Goal: Obtain resource: Download file/media

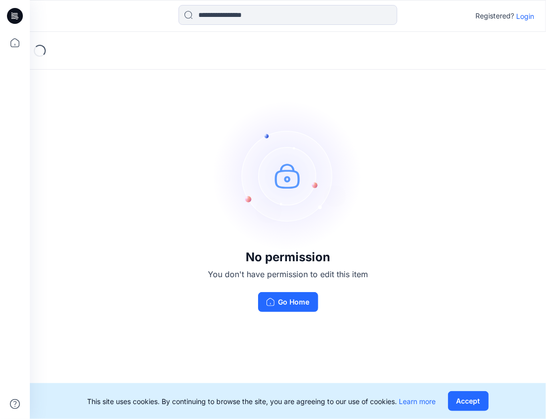
click at [290, 305] on button "Go Home" at bounding box center [288, 302] width 60 height 20
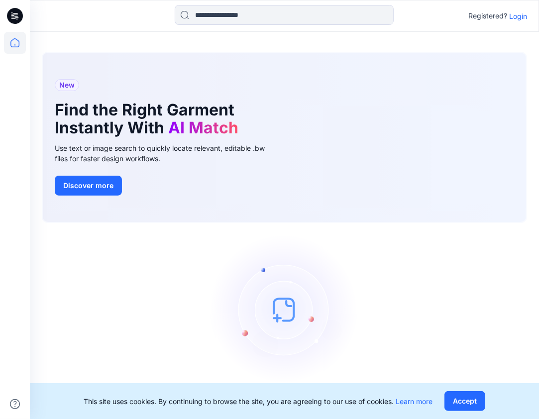
click at [519, 15] on p "Login" at bounding box center [518, 16] width 18 height 10
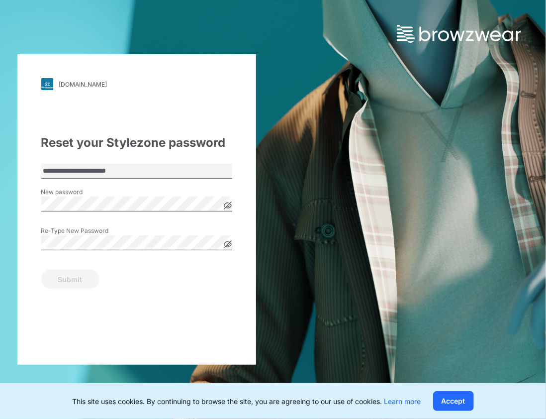
click at [230, 206] on icon at bounding box center [227, 205] width 7 height 7
click at [230, 206] on icon at bounding box center [227, 205] width 7 height 5
click at [41, 269] on button "Submit" at bounding box center [70, 279] width 58 height 20
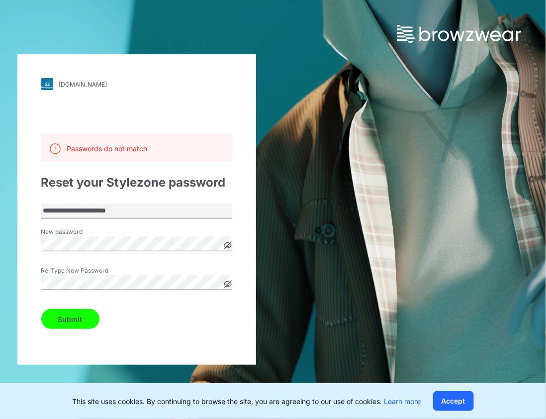
click at [37, 312] on div "**********" at bounding box center [136, 209] width 239 height 310
click at [77, 313] on button "Submit" at bounding box center [70, 319] width 58 height 20
click at [224, 283] on icon at bounding box center [228, 284] width 8 height 8
click at [228, 248] on icon at bounding box center [228, 245] width 8 height 8
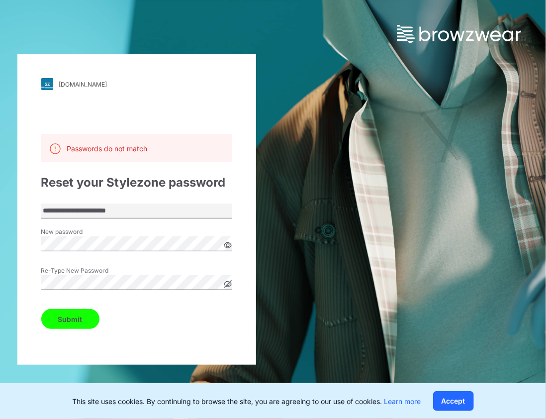
click at [228, 248] on icon at bounding box center [228, 245] width 8 height 8
click at [0, 283] on html "**********" at bounding box center [273, 209] width 546 height 419
click at [12, 283] on div "**********" at bounding box center [136, 209] width 273 height 419
drag, startPoint x: 12, startPoint y: 283, endPoint x: 34, endPoint y: 284, distance: 21.4
click at [97, 292] on div "Re-Type New Password" at bounding box center [136, 281] width 191 height 30
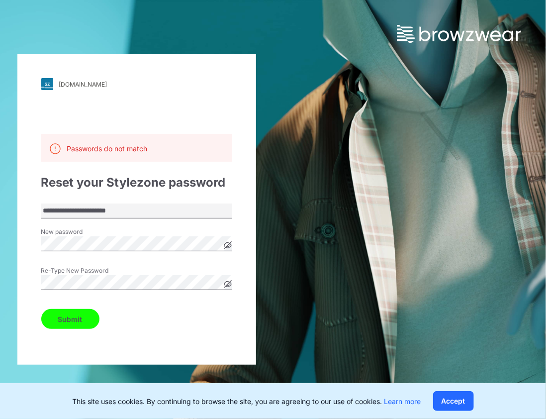
click at [24, 279] on div "**********" at bounding box center [136, 209] width 239 height 310
drag, startPoint x: 24, startPoint y: 279, endPoint x: 179, endPoint y: 307, distance: 157.7
click at [179, 307] on div "Submit" at bounding box center [136, 317] width 191 height 24
click at [229, 246] on icon at bounding box center [227, 245] width 2 height 2
click at [229, 246] on icon at bounding box center [227, 245] width 3 height 3
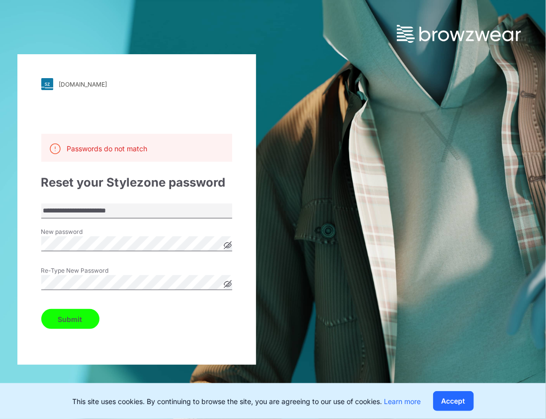
click at [41, 309] on button "Submit" at bounding box center [70, 319] width 58 height 20
click at [53, 320] on button "Submit" at bounding box center [70, 319] width 58 height 20
click at [226, 285] on icon at bounding box center [227, 284] width 2 height 2
click at [226, 285] on icon at bounding box center [227, 284] width 3 height 3
click at [33, 292] on div "**********" at bounding box center [136, 209] width 239 height 310
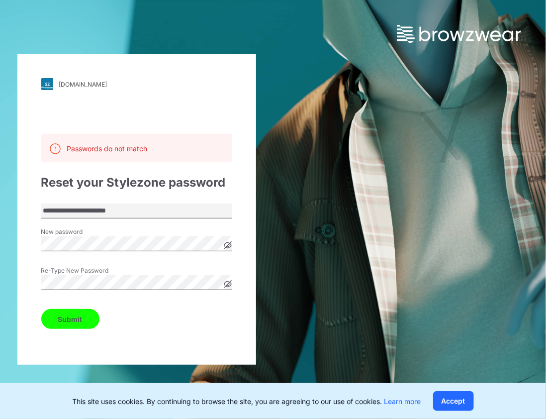
click at [41, 309] on button "Submit" at bounding box center [70, 319] width 58 height 20
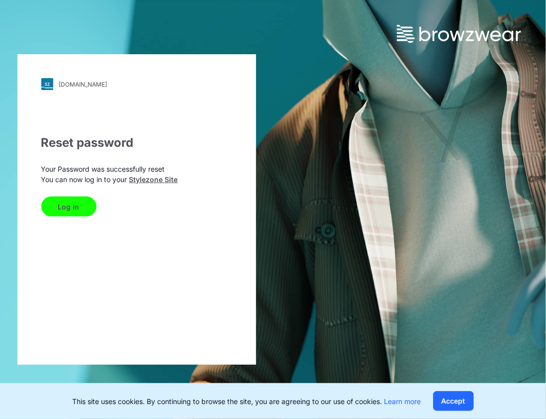
click at [76, 210] on button "Log In" at bounding box center [68, 206] width 55 height 20
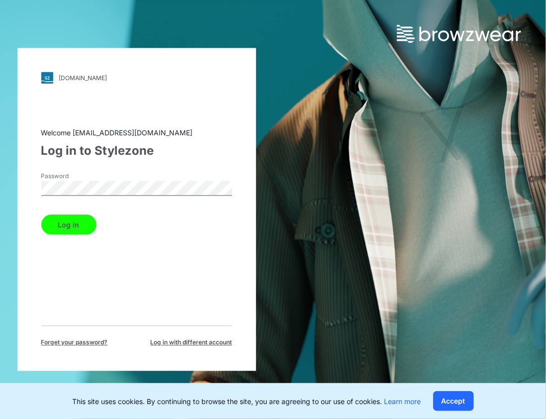
click at [41, 215] on button "Log in" at bounding box center [68, 225] width 55 height 20
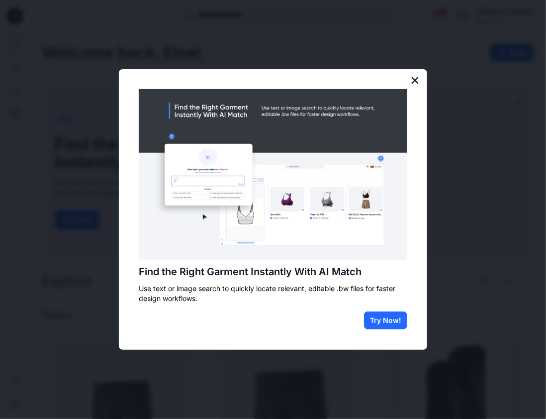
click at [416, 82] on button "×" at bounding box center [414, 80] width 9 height 16
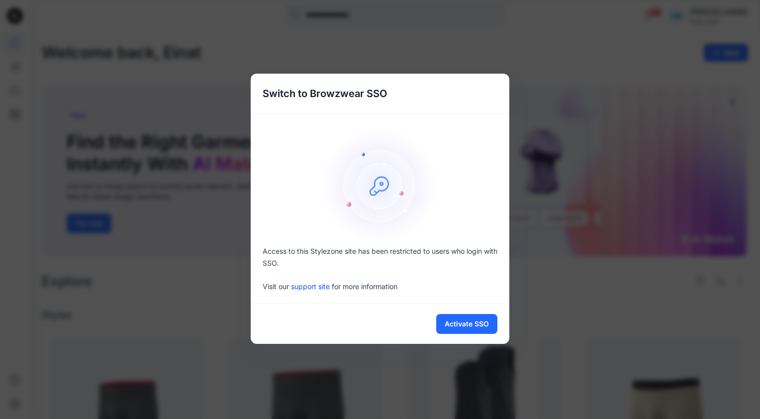
click at [527, 305] on div "Switch to Browzwear SSO Access to this Stylezone site has been restricted to us…" at bounding box center [380, 209] width 760 height 419
click at [471, 316] on button "Activate SSO" at bounding box center [466, 324] width 61 height 20
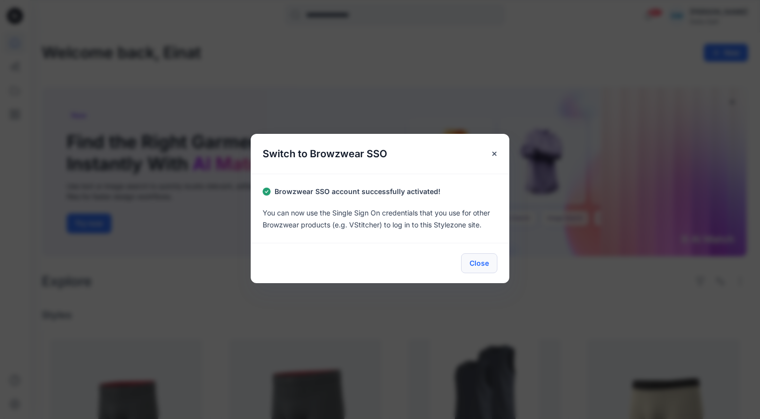
click at [478, 257] on button "Close" at bounding box center [479, 263] width 36 height 20
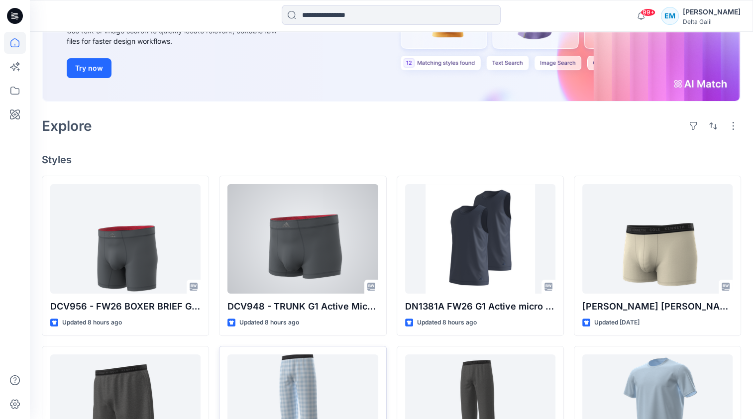
scroll to position [249, 0]
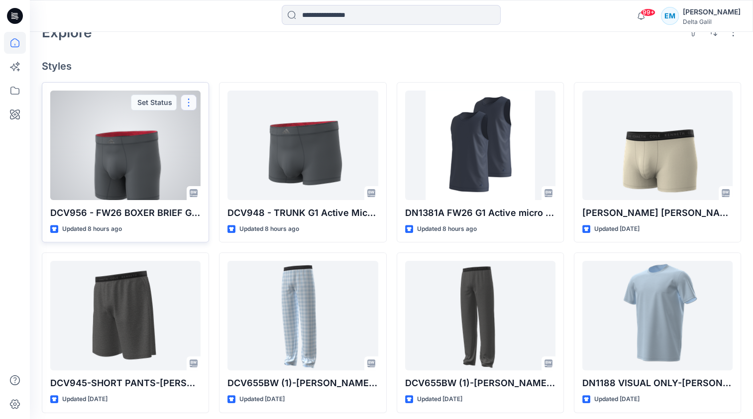
click at [191, 100] on button "button" at bounding box center [189, 102] width 16 height 16
click at [118, 154] on div at bounding box center [125, 145] width 150 height 109
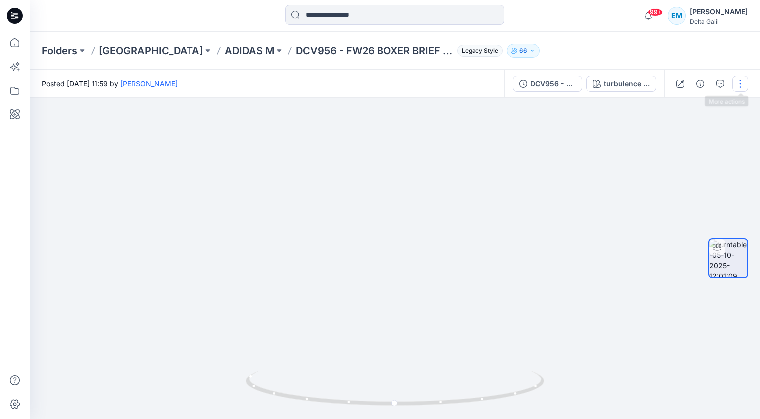
click at [546, 85] on button "button" at bounding box center [740, 84] width 16 height 16
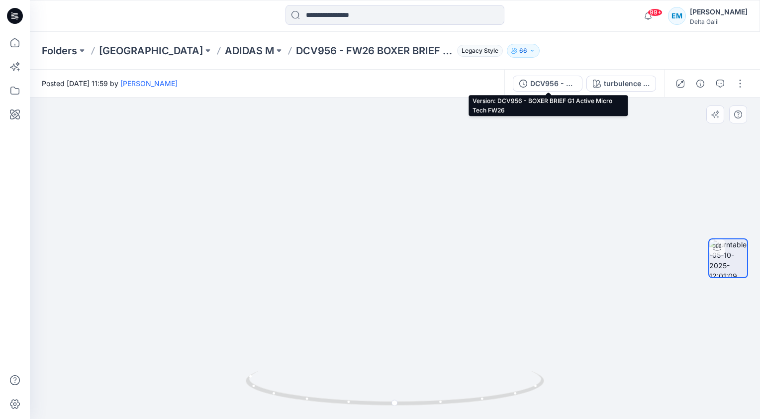
drag, startPoint x: 541, startPoint y: 84, endPoint x: 399, endPoint y: 170, distance: 166.1
click at [399, 170] on img at bounding box center [395, 245] width 375 height 348
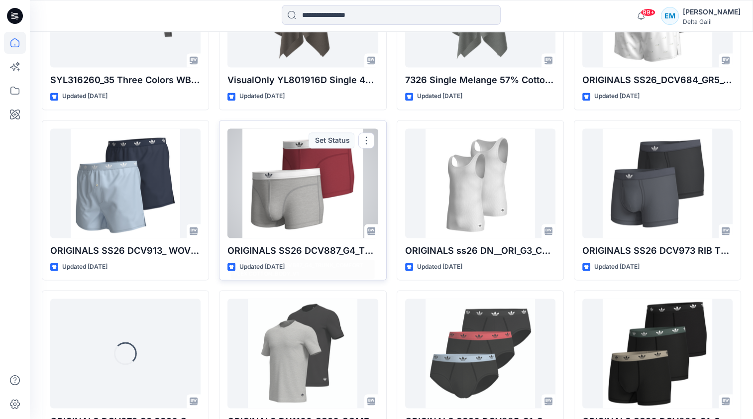
scroll to position [1580, 0]
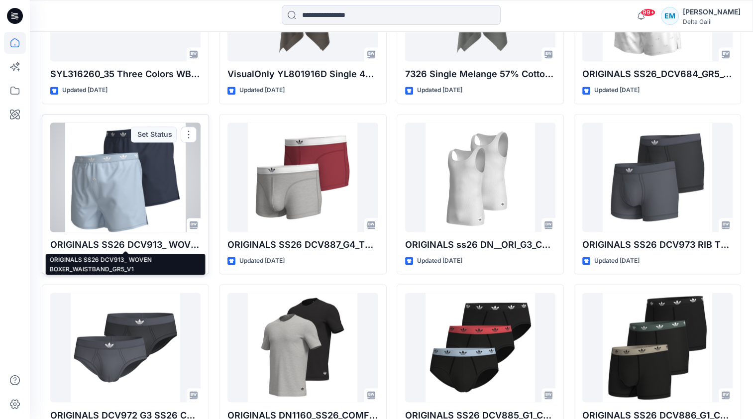
click at [155, 240] on p "ORIGINALS SS26 DCV913_ WOVEN BOXER_WAISTBAND_GR5_V1" at bounding box center [125, 245] width 150 height 14
click at [110, 238] on p "ORIGINALS SS26 DCV913_ WOVEN BOXER_WAISTBAND_GR5_V1" at bounding box center [125, 245] width 150 height 14
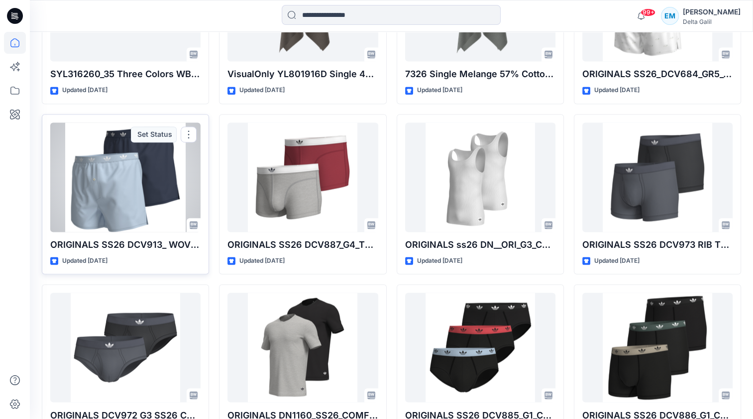
click at [111, 193] on div at bounding box center [125, 176] width 150 height 109
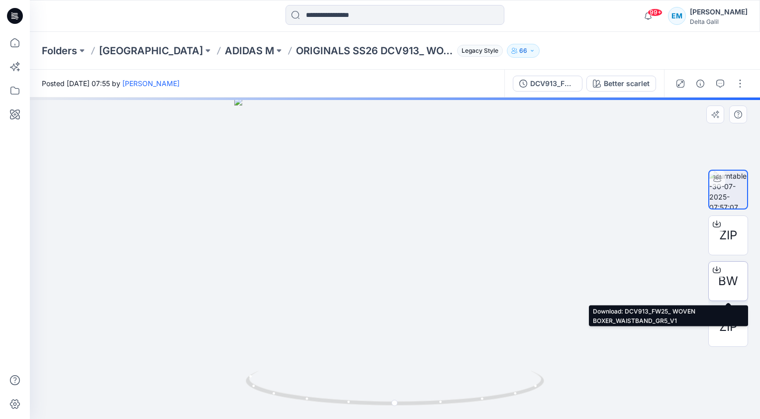
click at [546, 270] on icon at bounding box center [717, 270] width 8 height 8
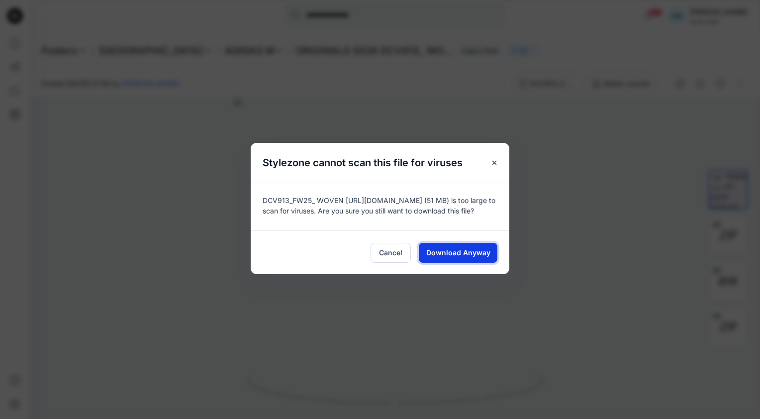
click at [467, 258] on span "Download Anyway" at bounding box center [458, 252] width 64 height 10
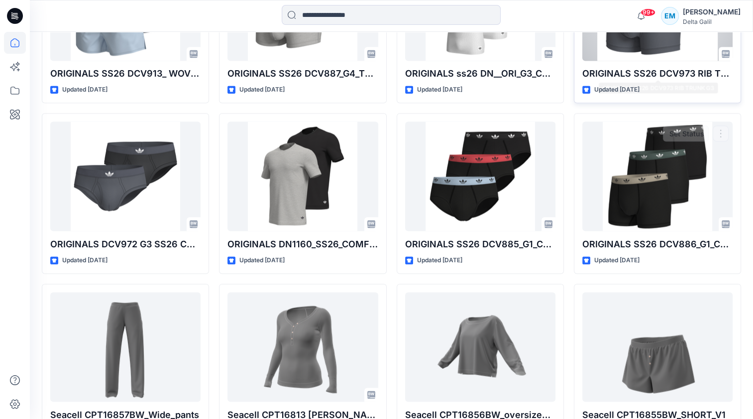
scroll to position [1729, 0]
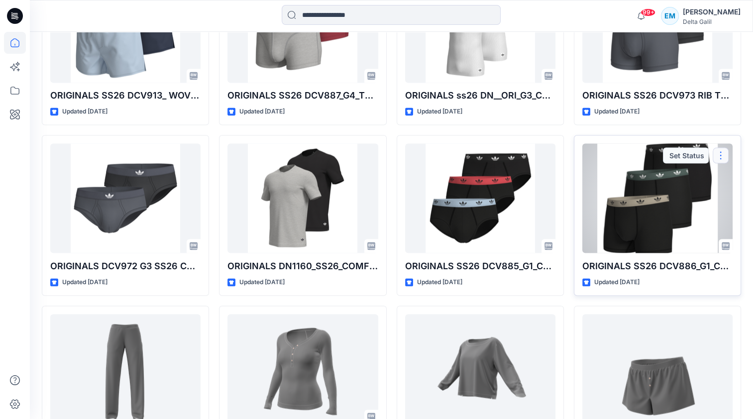
click at [546, 150] on button "button" at bounding box center [720, 155] width 16 height 16
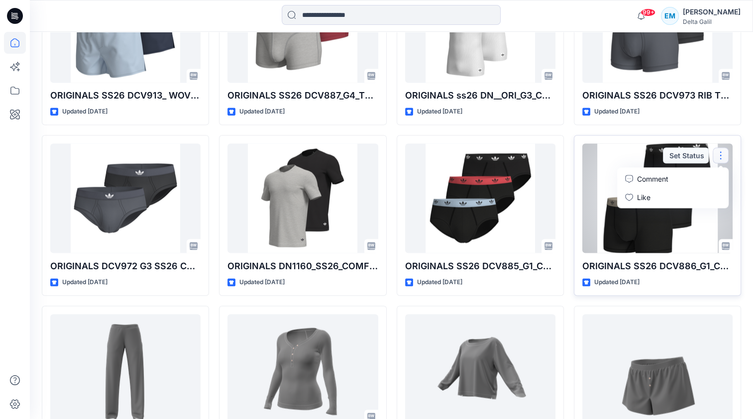
click at [546, 161] on div at bounding box center [657, 197] width 150 height 109
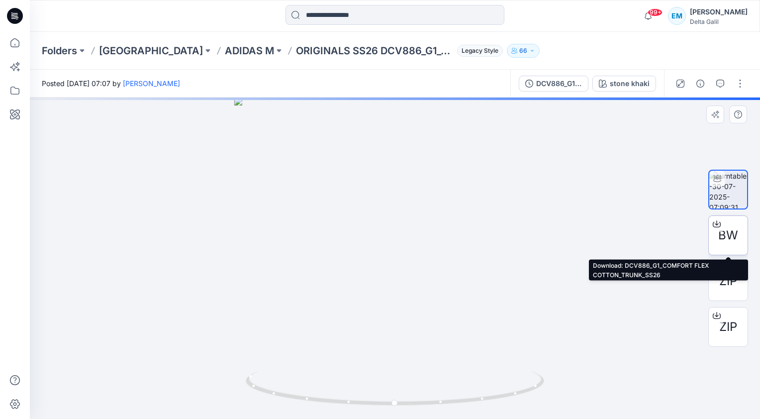
click at [546, 223] on icon at bounding box center [717, 224] width 8 height 8
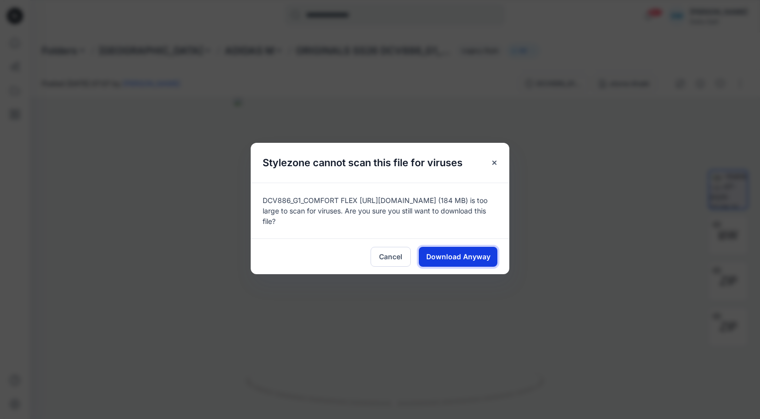
click at [461, 254] on span "Download Anyway" at bounding box center [458, 256] width 64 height 10
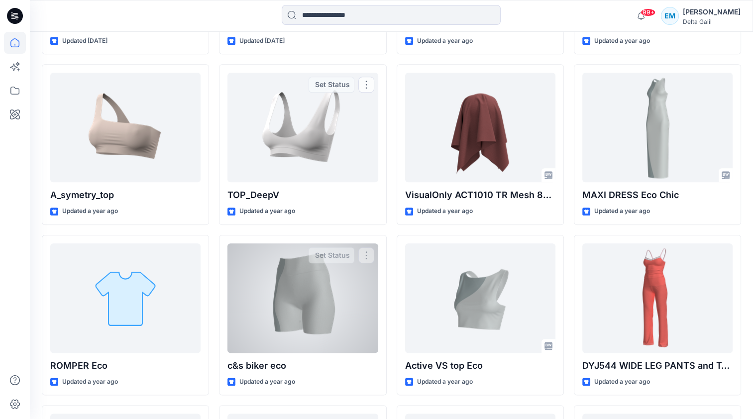
scroll to position [8777, 0]
